Goal: Navigation & Orientation: Find specific page/section

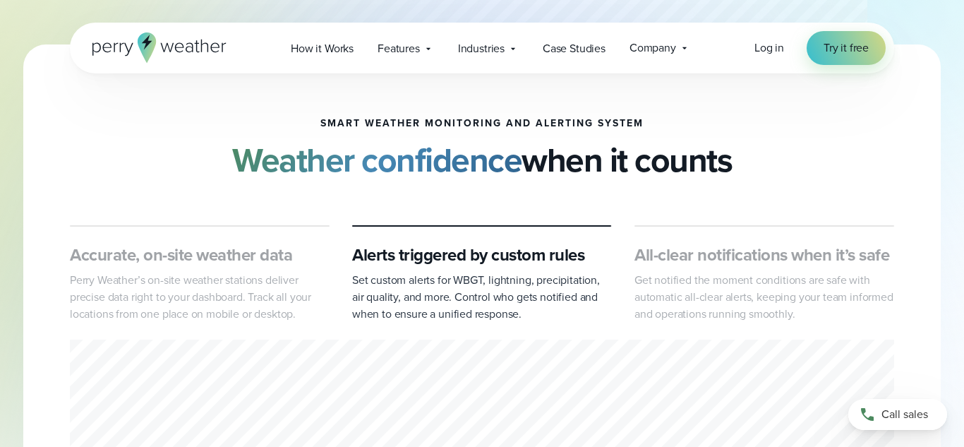
scroll to position [140, 0]
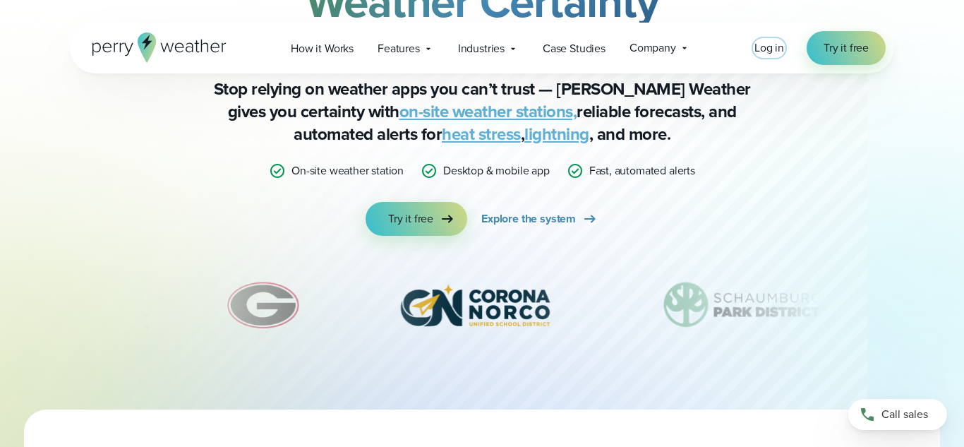
click at [760, 44] on span "Log in" at bounding box center [770, 48] width 30 height 16
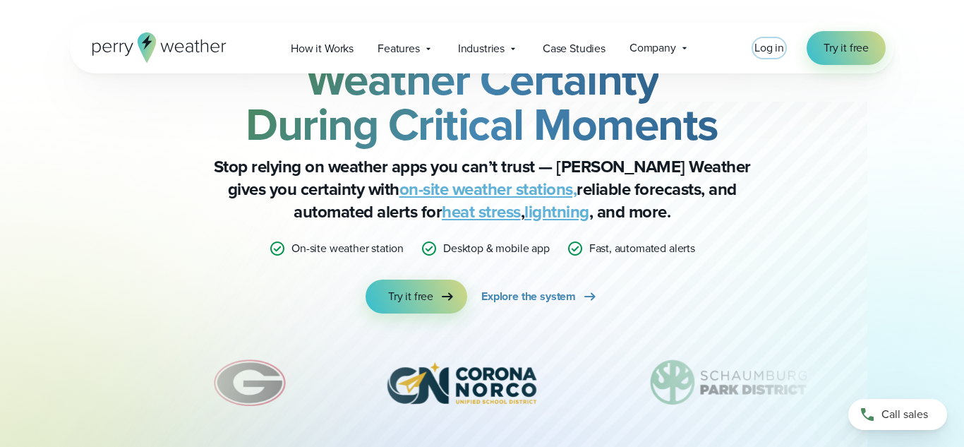
scroll to position [0, 0]
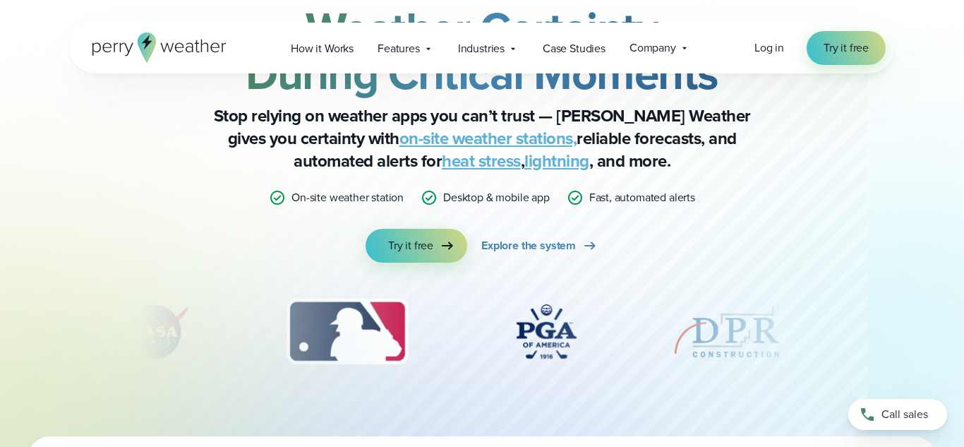
scroll to position [117, 0]
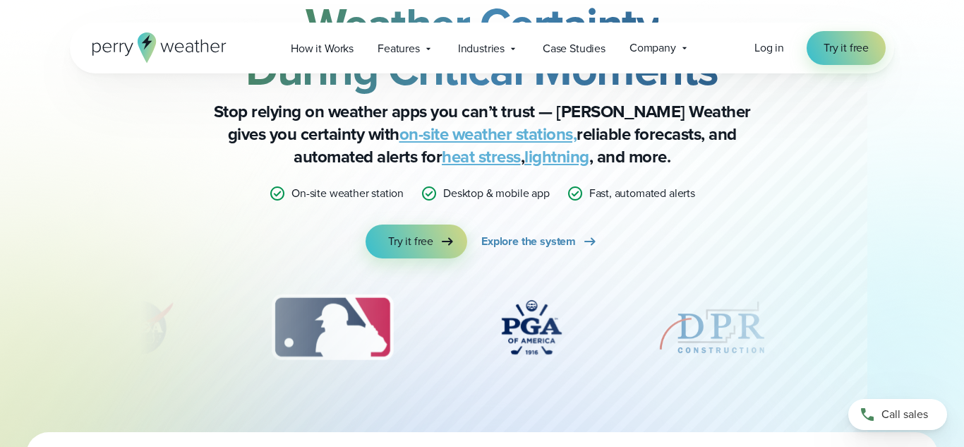
click at [465, 131] on link "on-site weather stations," at bounding box center [489, 133] width 178 height 25
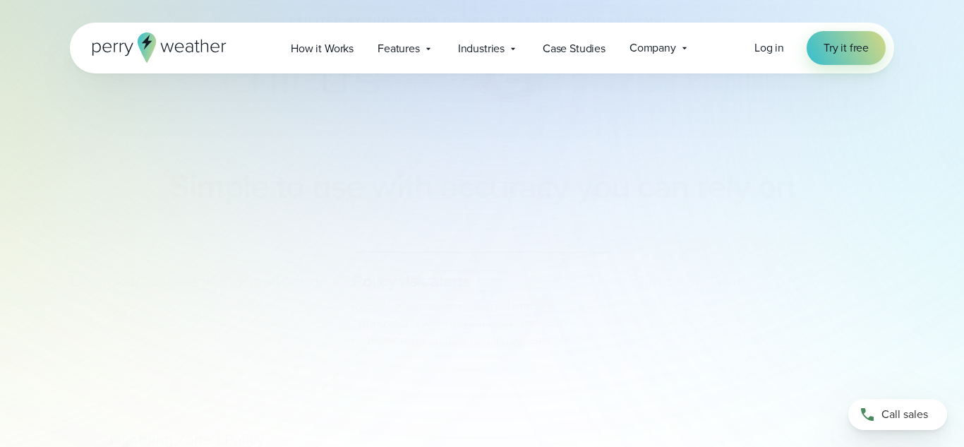
click at [465, 133] on div "Simple to use with accuracy you can rely on" at bounding box center [482, 153] width 824 height 40
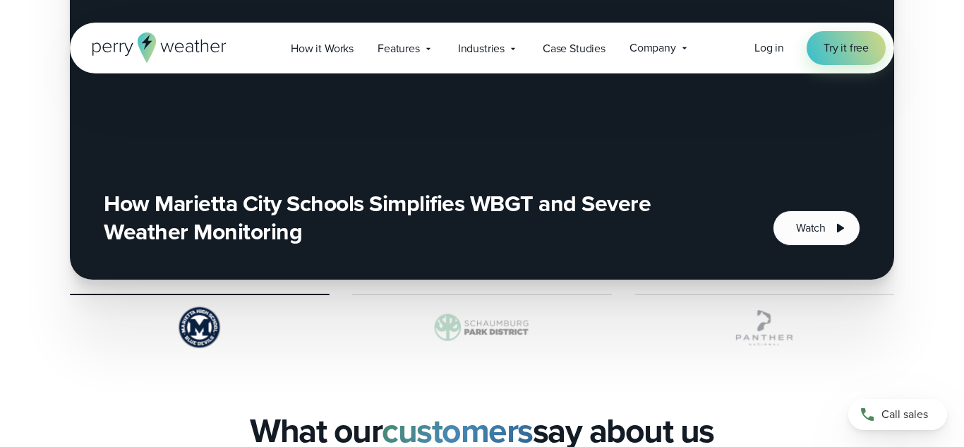
scroll to position [3994, 0]
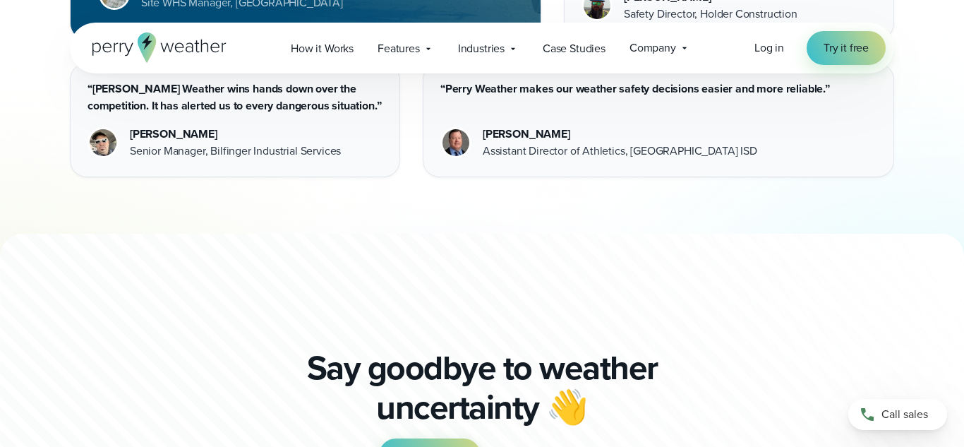
click at [450, 28] on div "Open Menu Log in Try it free How it Works" at bounding box center [482, 48] width 824 height 51
click at [416, 61] on div "Features Explore All Features Explore Perry Weather's on-site weather hardware …" at bounding box center [406, 48] width 80 height 29
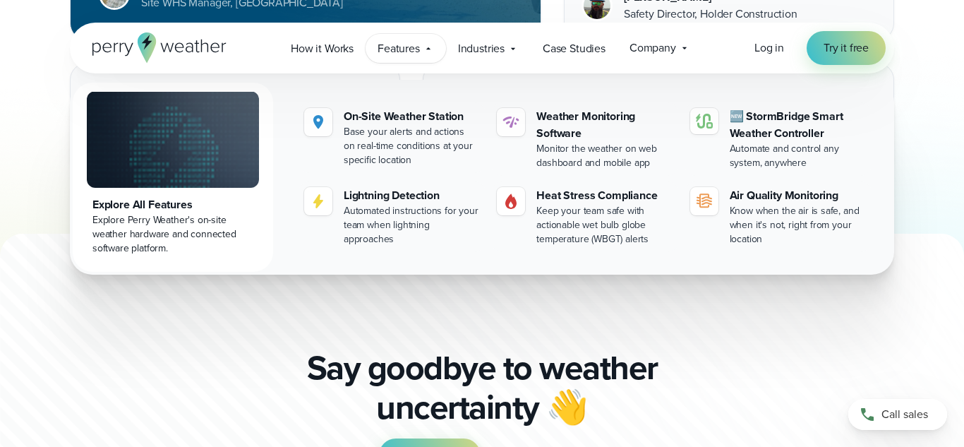
click at [416, 61] on div "Features Explore All Features Explore Perry Weather's on-site weather hardware …" at bounding box center [406, 48] width 80 height 29
